Goal: Task Accomplishment & Management: Manage account settings

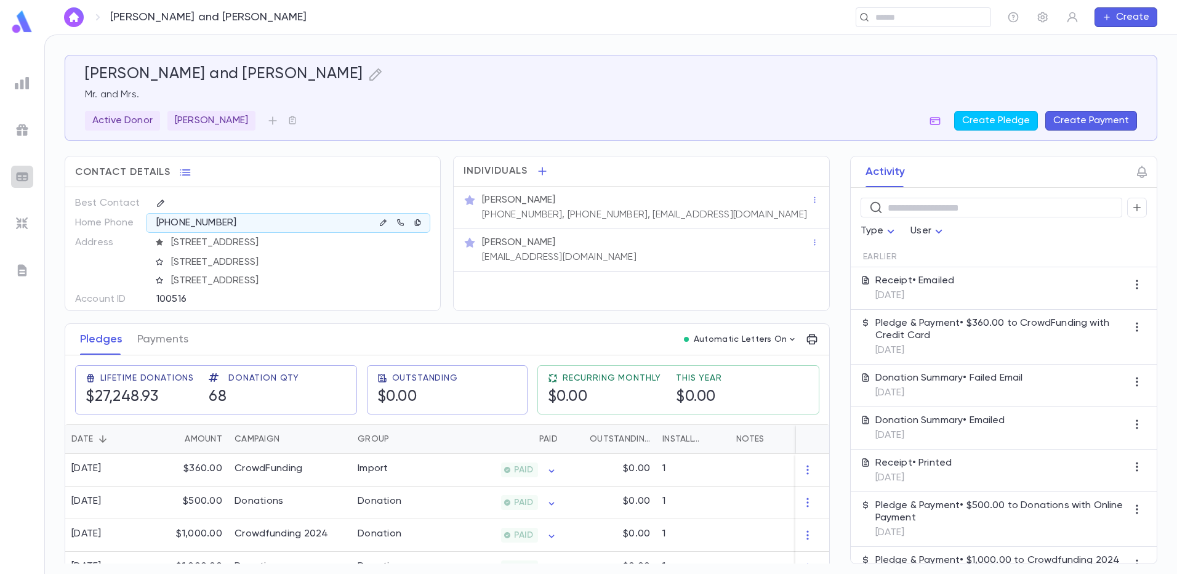
click at [19, 175] on img at bounding box center [22, 176] width 15 height 15
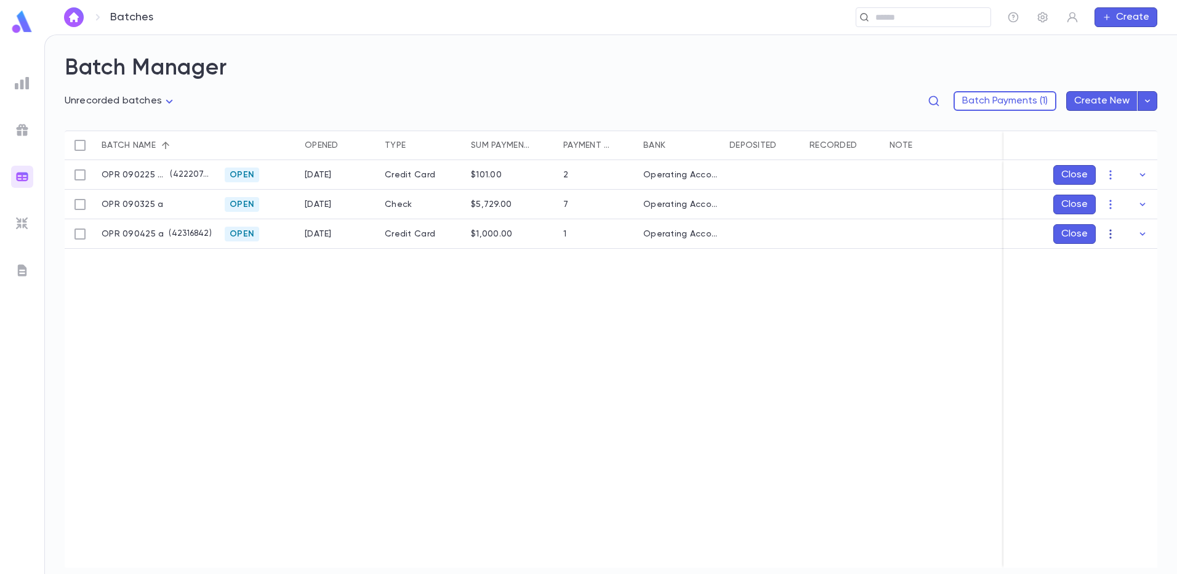
click at [1109, 232] on icon "button" at bounding box center [1111, 234] width 12 height 12
click at [1107, 275] on li "Edit" at bounding box center [1122, 278] width 93 height 20
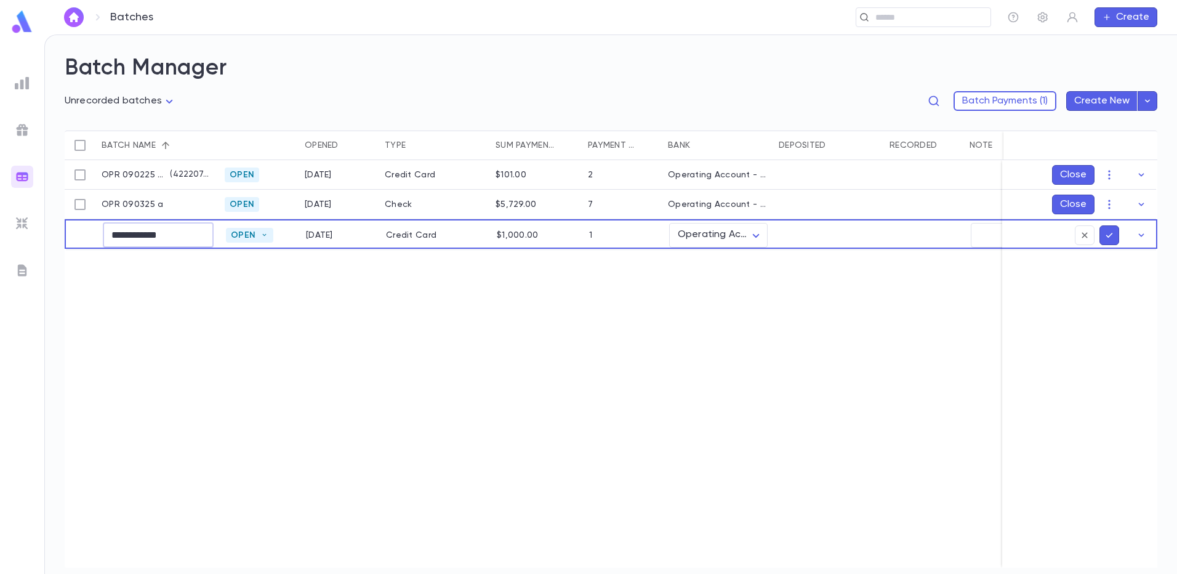
drag, startPoint x: 178, startPoint y: 235, endPoint x: 168, endPoint y: 238, distance: 10.8
click at [168, 238] on input "**********" at bounding box center [158, 235] width 111 height 24
type input "**********"
click at [1118, 236] on button "submit" at bounding box center [1110, 235] width 20 height 20
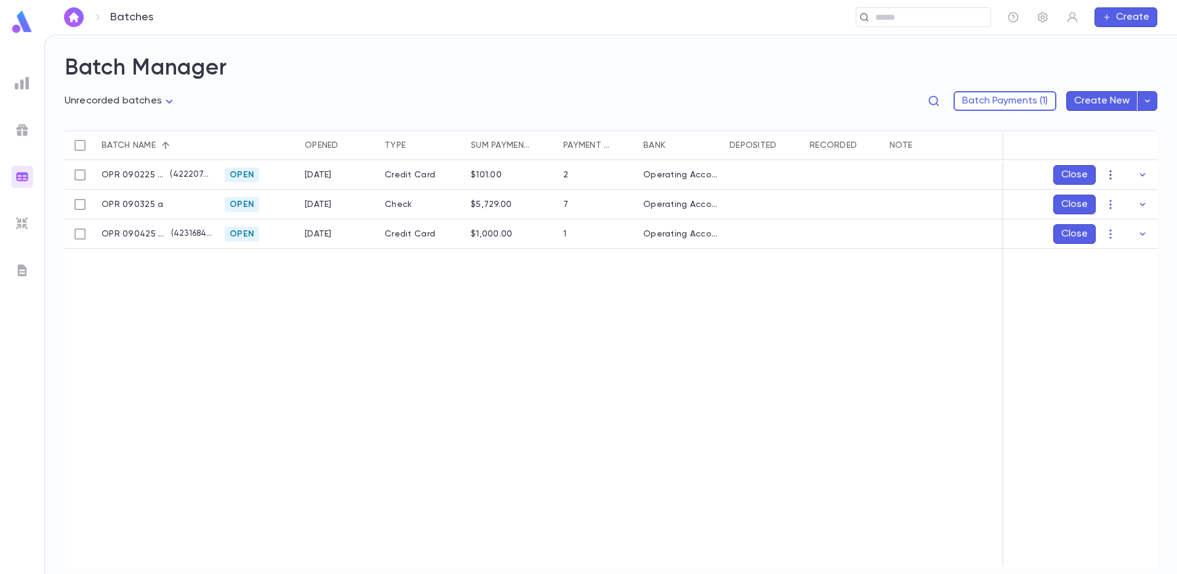
click at [1109, 170] on icon "button" at bounding box center [1111, 175] width 12 height 12
click at [1110, 195] on li "[PERSON_NAME]" at bounding box center [1122, 199] width 93 height 20
click at [1121, 246] on icon "Choose date, selected date is Sep 5, 2025" at bounding box center [1119, 247] width 15 height 15
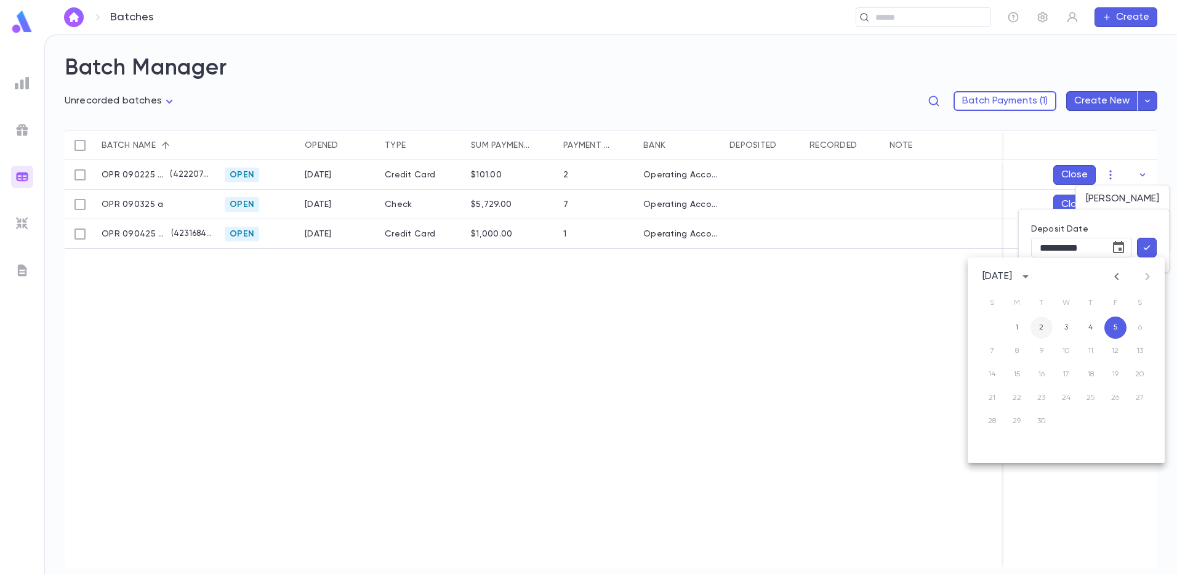
click at [1046, 326] on button "2" at bounding box center [1042, 328] width 22 height 22
type input "**********"
click at [1145, 246] on icon "button" at bounding box center [1147, 247] width 11 height 12
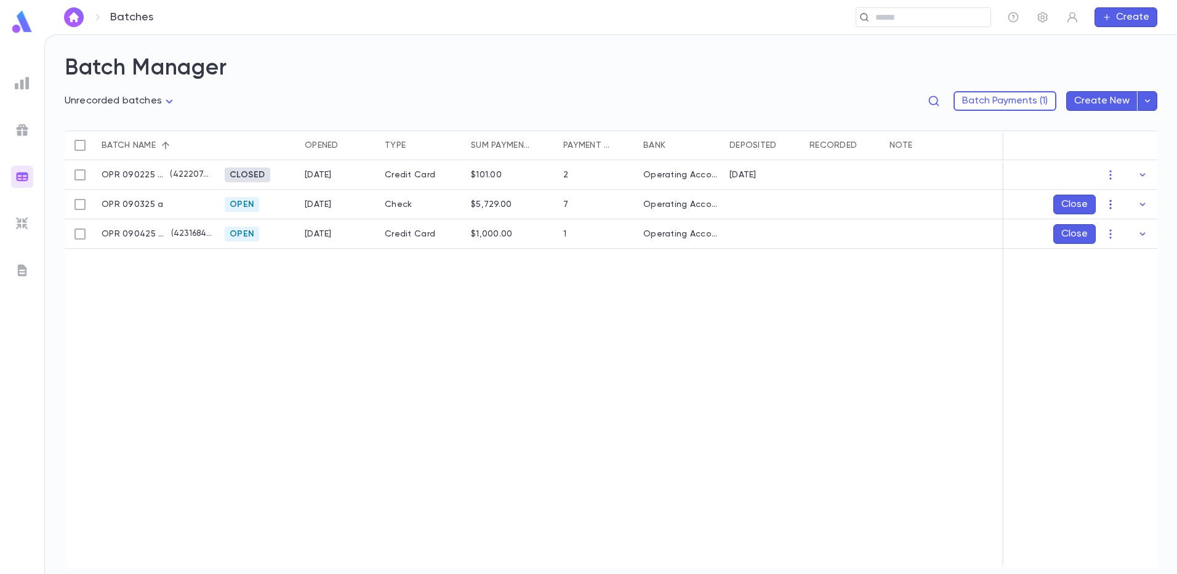
click at [1111, 204] on icon "button" at bounding box center [1111, 204] width 2 height 9
click at [1115, 228] on li "[PERSON_NAME]" at bounding box center [1122, 229] width 93 height 20
click at [1148, 275] on icon "button" at bounding box center [1147, 277] width 11 height 12
click at [1110, 238] on icon "button" at bounding box center [1111, 234] width 12 height 12
click at [1118, 257] on li "[PERSON_NAME]" at bounding box center [1122, 258] width 93 height 20
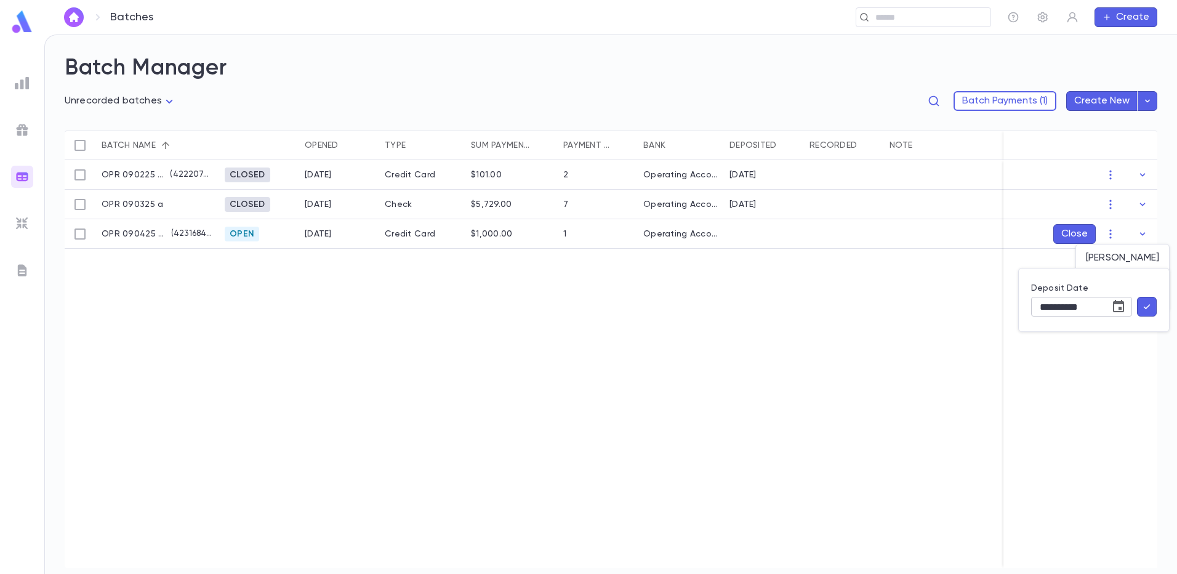
click at [1118, 302] on icon "Choose date, selected date is Sep 5, 2025" at bounding box center [1118, 306] width 11 height 12
click at [1091, 381] on button "4" at bounding box center [1091, 387] width 22 height 22
type input "**********"
click at [1145, 305] on icon "button" at bounding box center [1147, 307] width 11 height 12
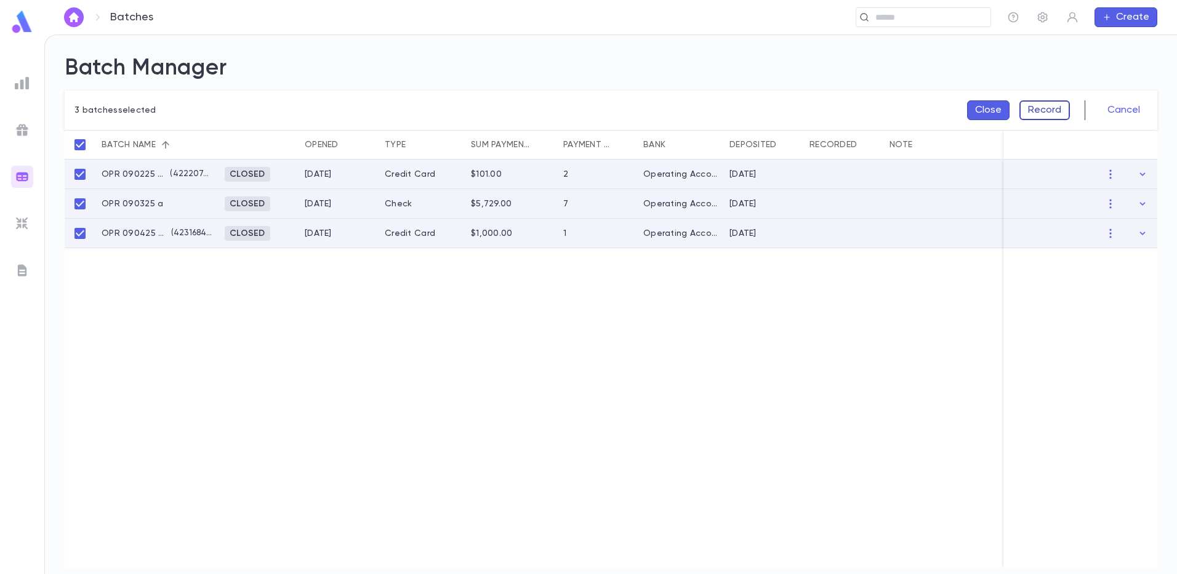
click at [1040, 108] on button "Record" at bounding box center [1045, 110] width 50 height 20
